Goal: Transaction & Acquisition: Purchase product/service

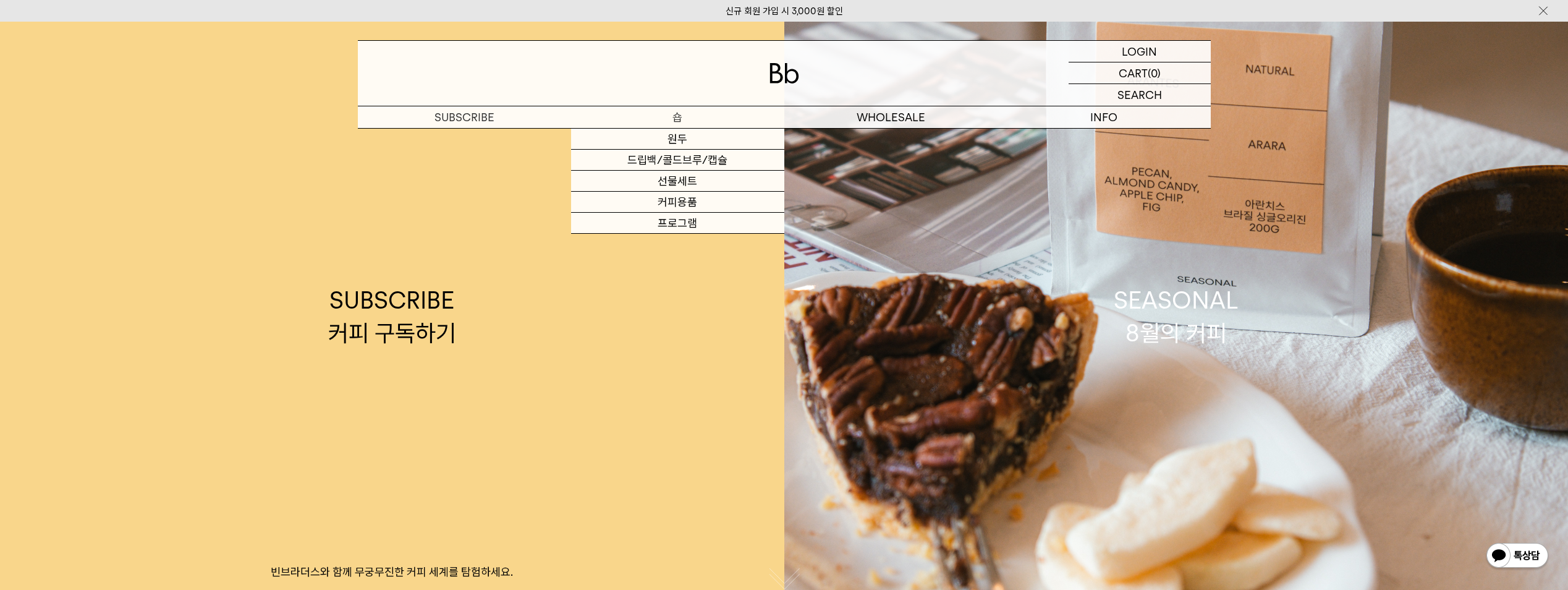
click at [686, 114] on p "숍" at bounding box center [677, 117] width 213 height 22
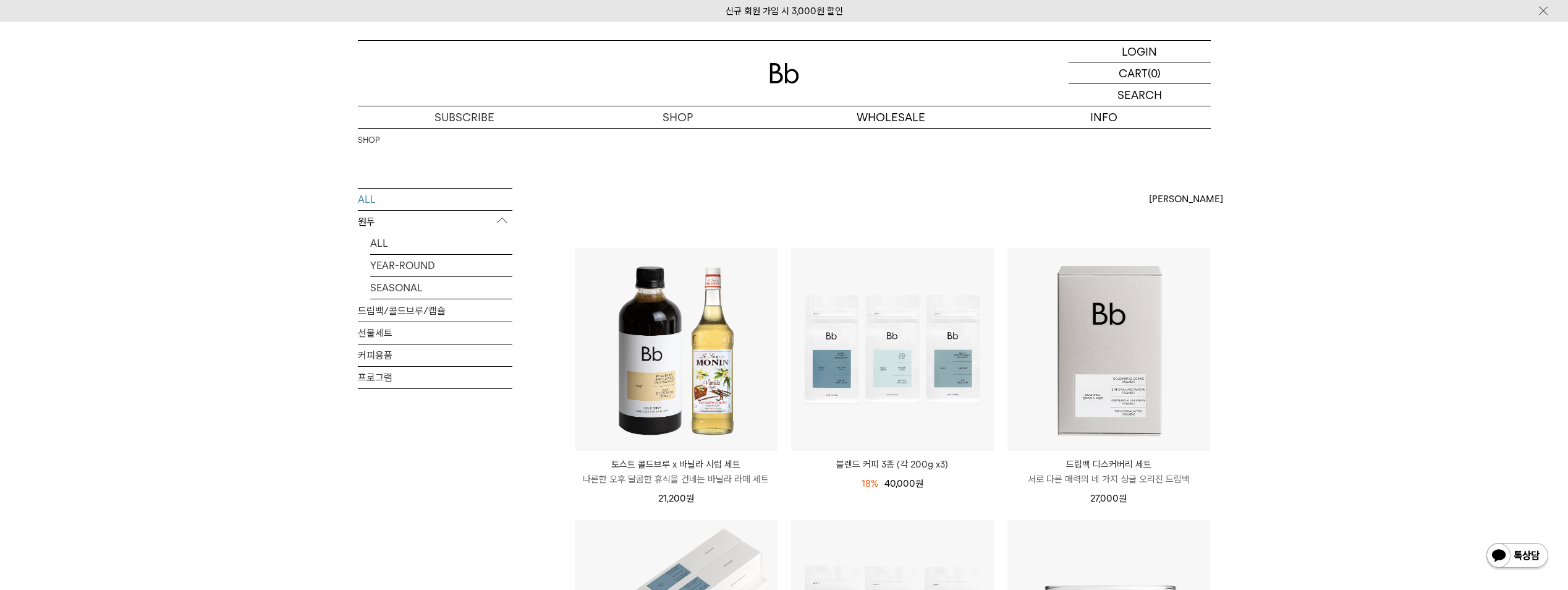
click at [375, 222] on p "원두" at bounding box center [435, 222] width 155 height 22
click at [378, 239] on link "ALL" at bounding box center [441, 244] width 142 height 22
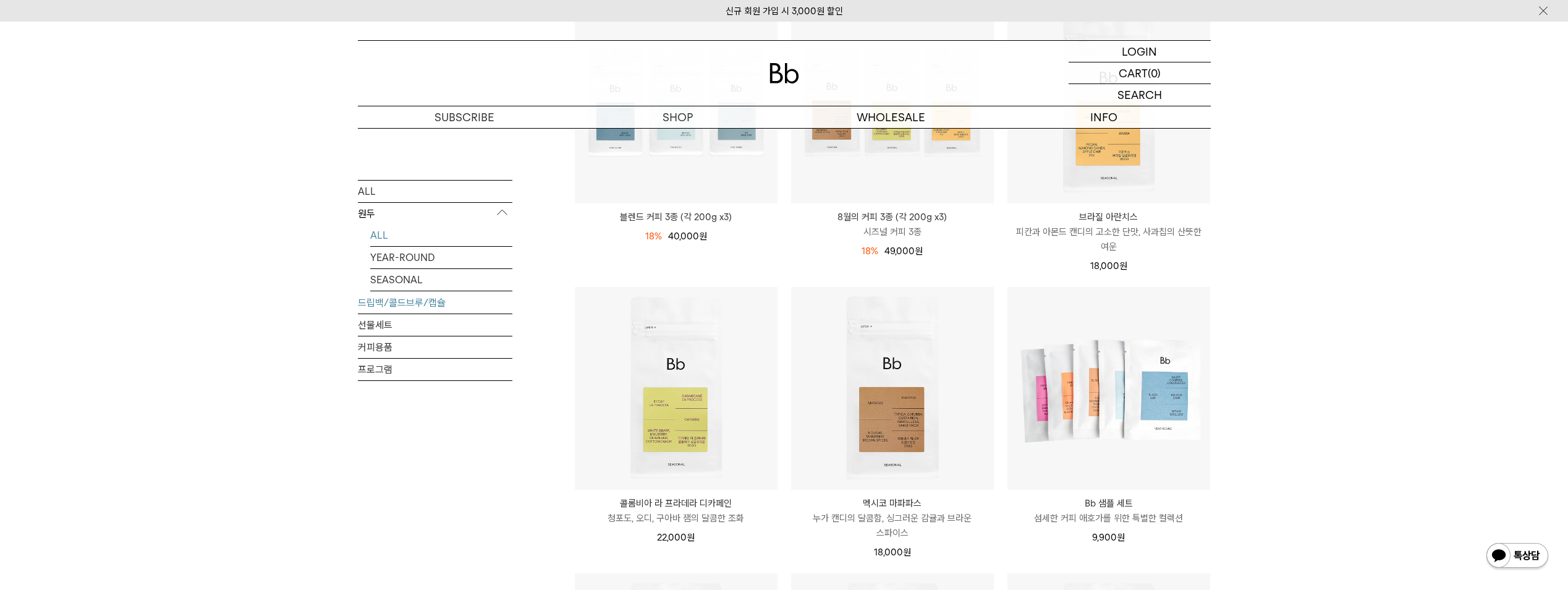
scroll to position [185, 0]
